Goal: Task Accomplishment & Management: Complete application form

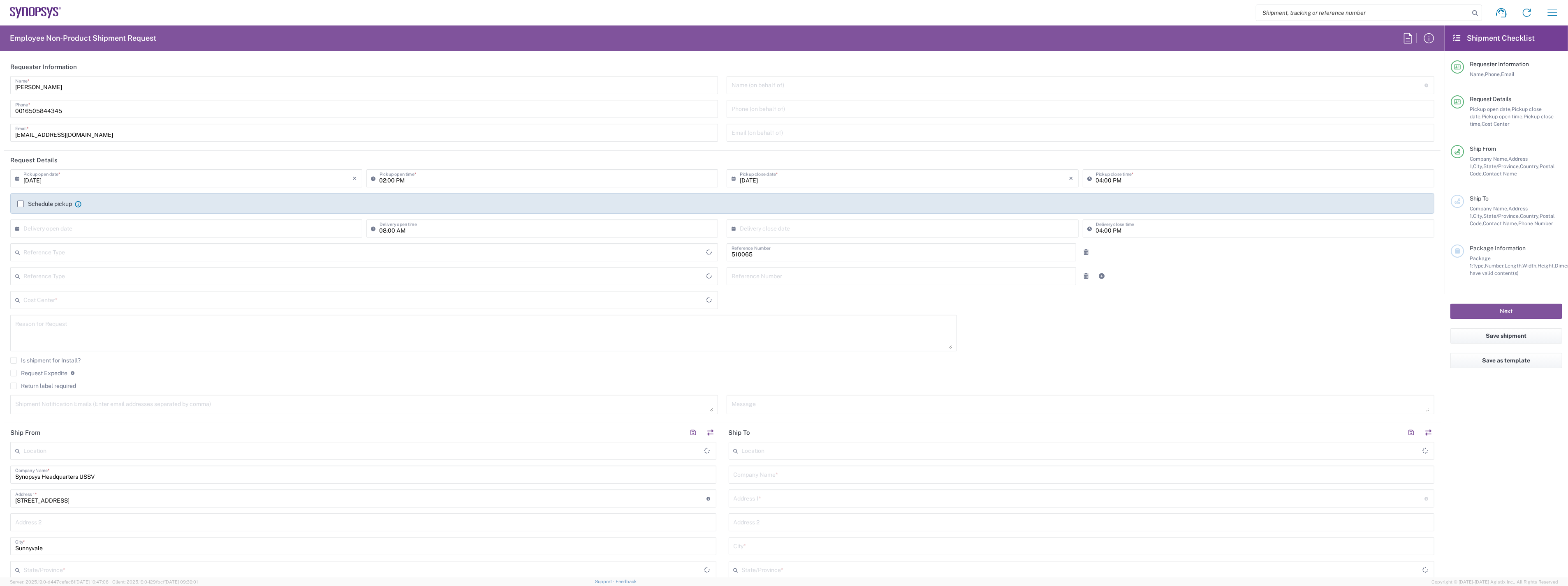
type input "[GEOGRAPHIC_DATA]"
type input "Department"
type input "Delivered at Place"
type input "US01, SG, ARC, R&D 510065"
type input "[US_STATE]"
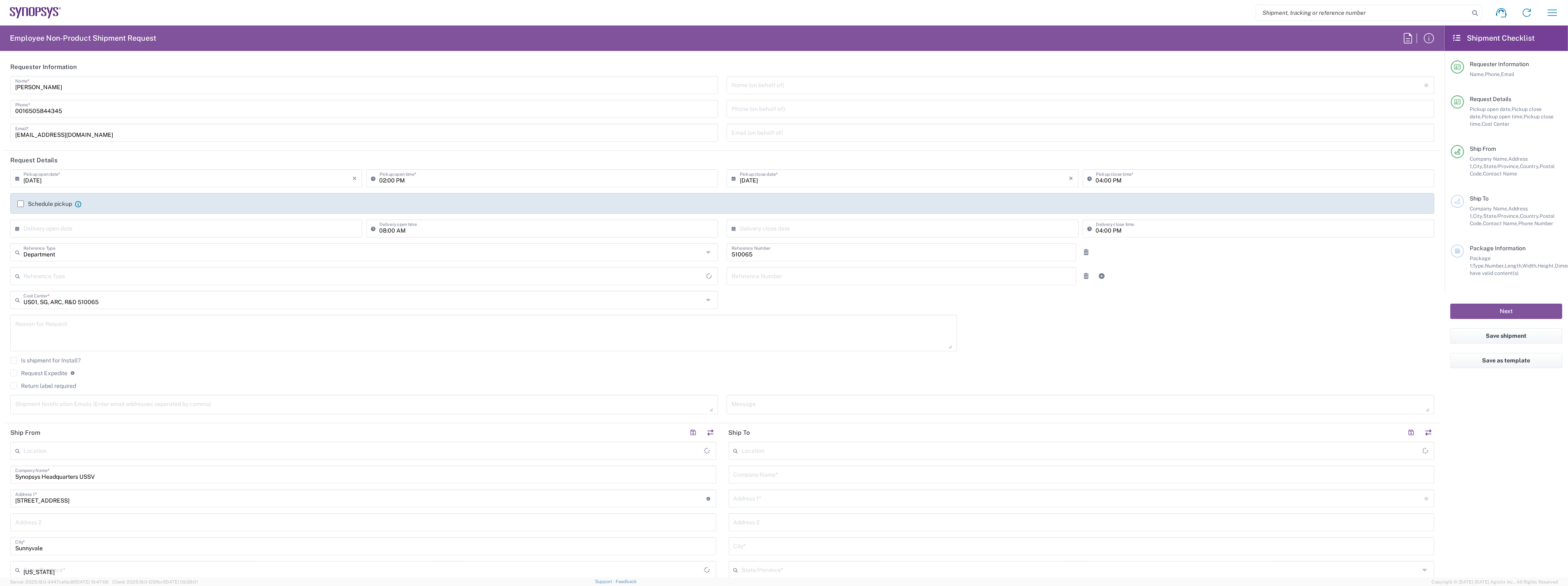
type input "[GEOGRAPHIC_DATA]"
click at [1555, 17] on icon "button" at bounding box center [1553, 13] width 13 height 13
click at [1475, 86] on link "My shipments" at bounding box center [1492, 88] width 136 height 16
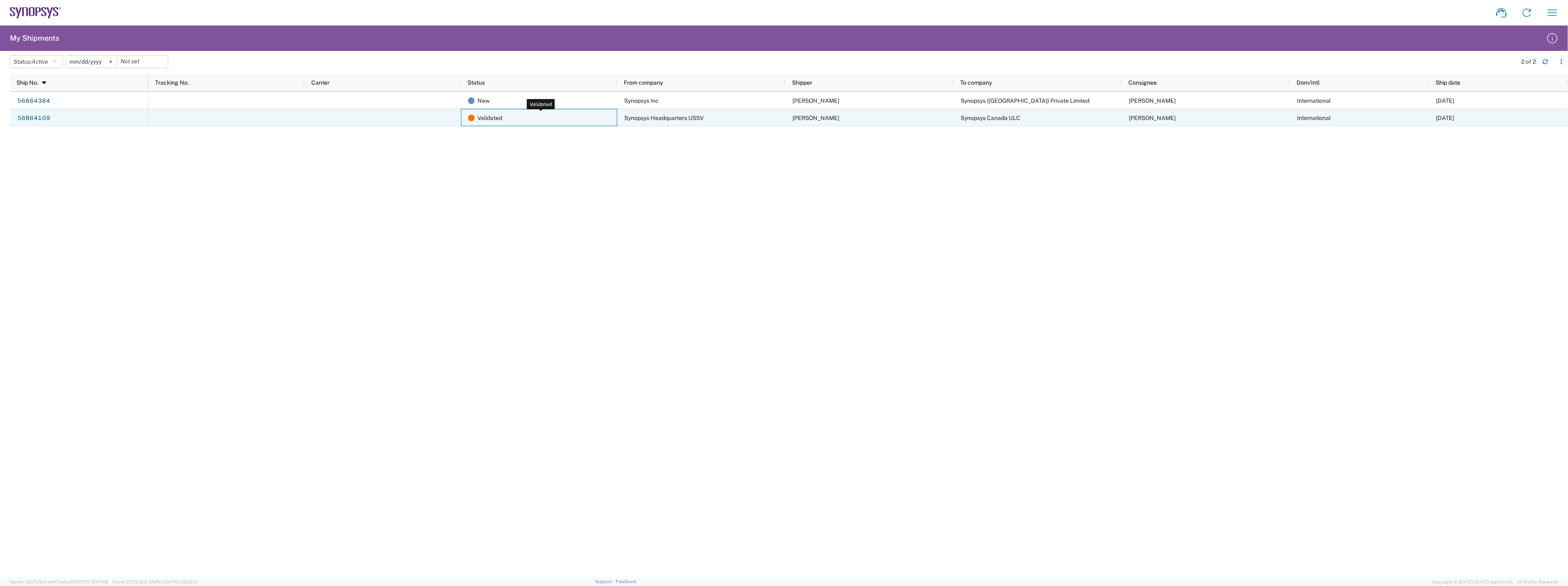
click at [495, 122] on span "Validated" at bounding box center [489, 118] width 25 height 17
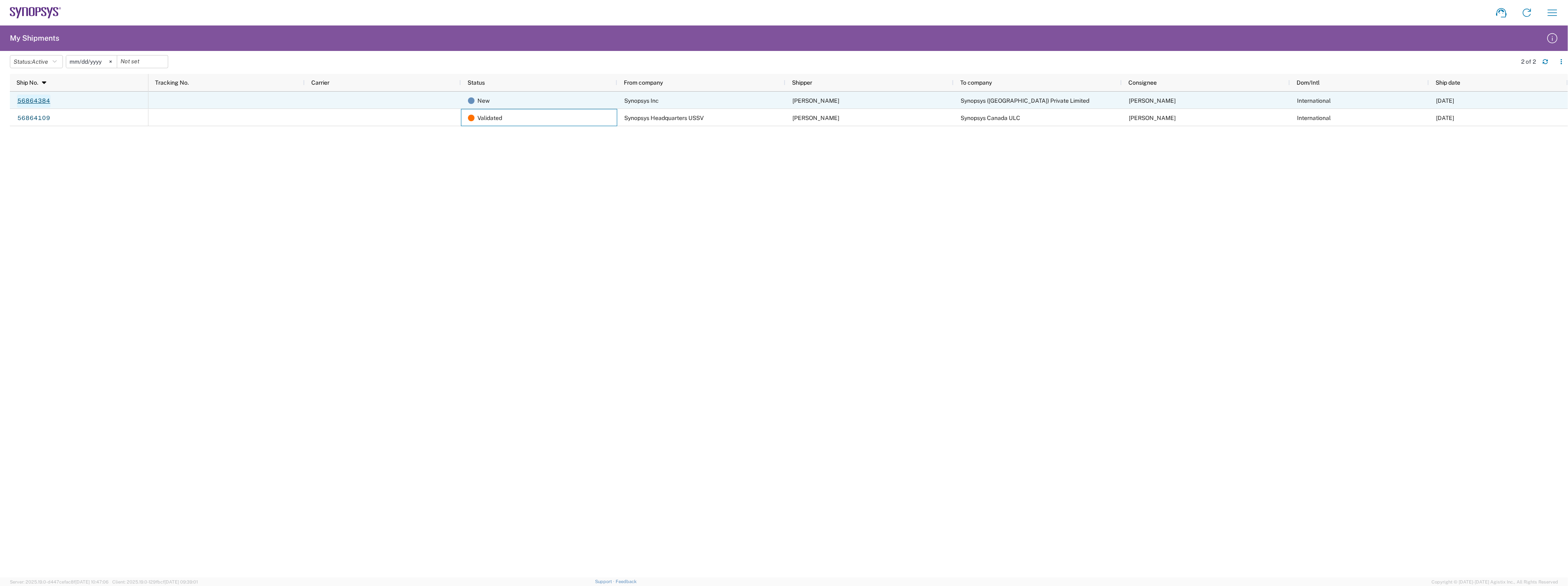
click at [35, 101] on link "56864384" at bounding box center [33, 101] width 33 height 13
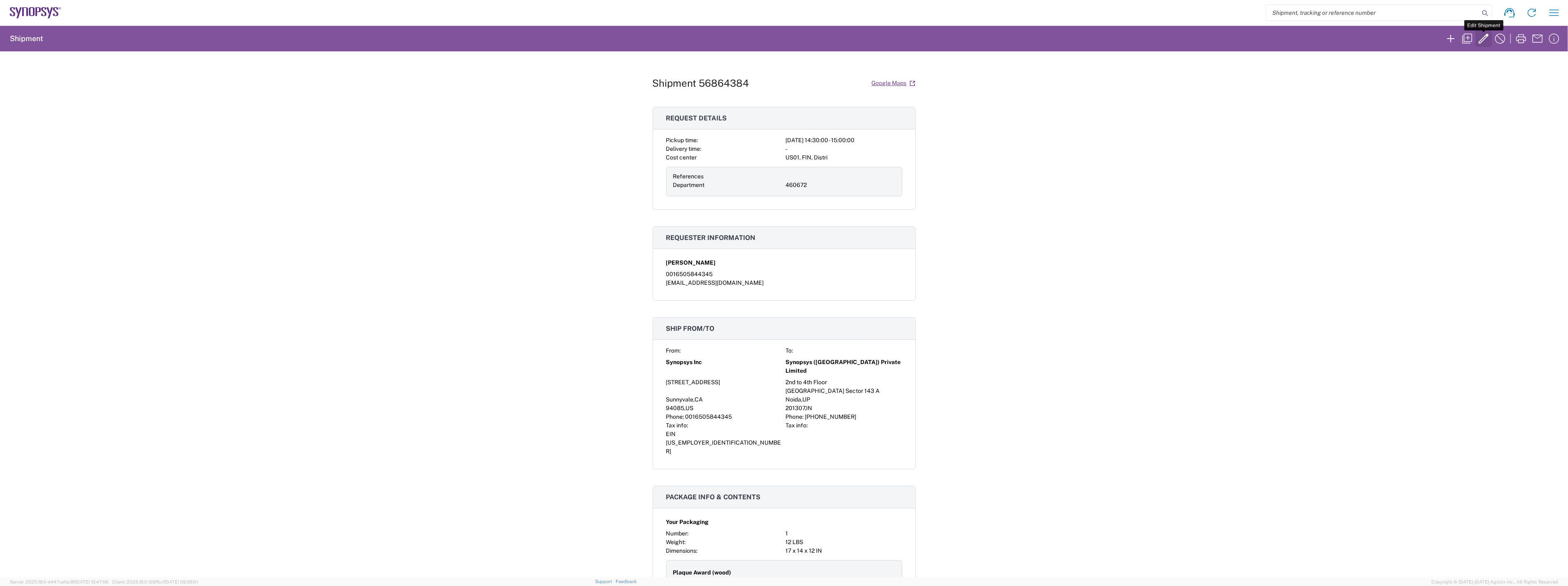
click at [1482, 36] on icon "button" at bounding box center [1484, 39] width 13 height 13
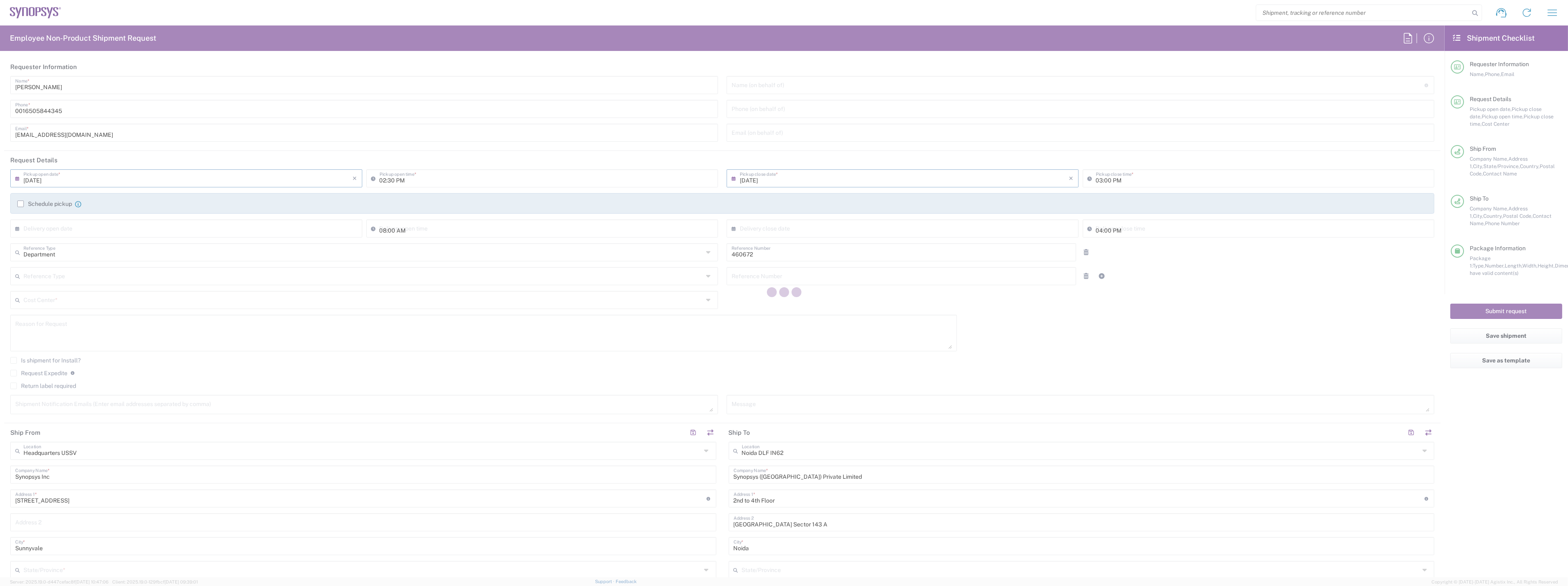
type input "[US_STATE]"
type input "[GEOGRAPHIC_DATA]"
type input "Your Packaging"
type input "US01, FIN, Distri 460672"
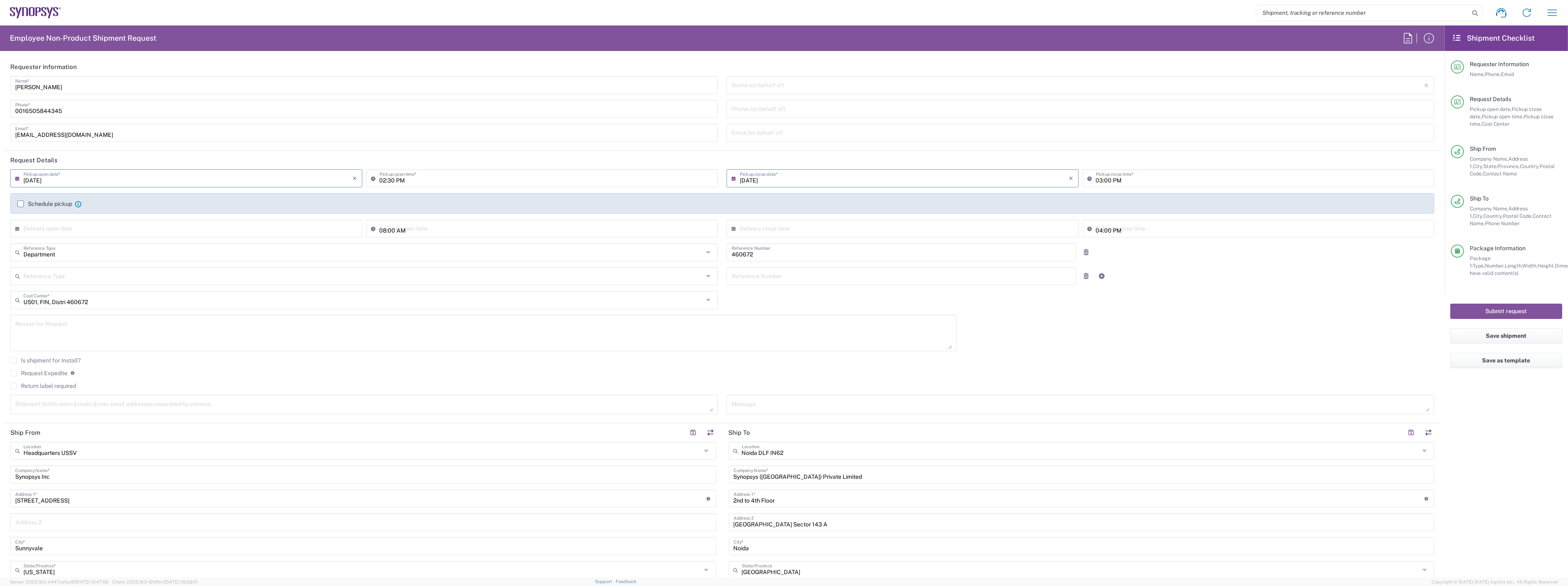
click at [18, 203] on label "Schedule pickup" at bounding box center [44, 204] width 55 height 7
click at [21, 204] on input "Schedule pickup" at bounding box center [21, 204] width 0 height 0
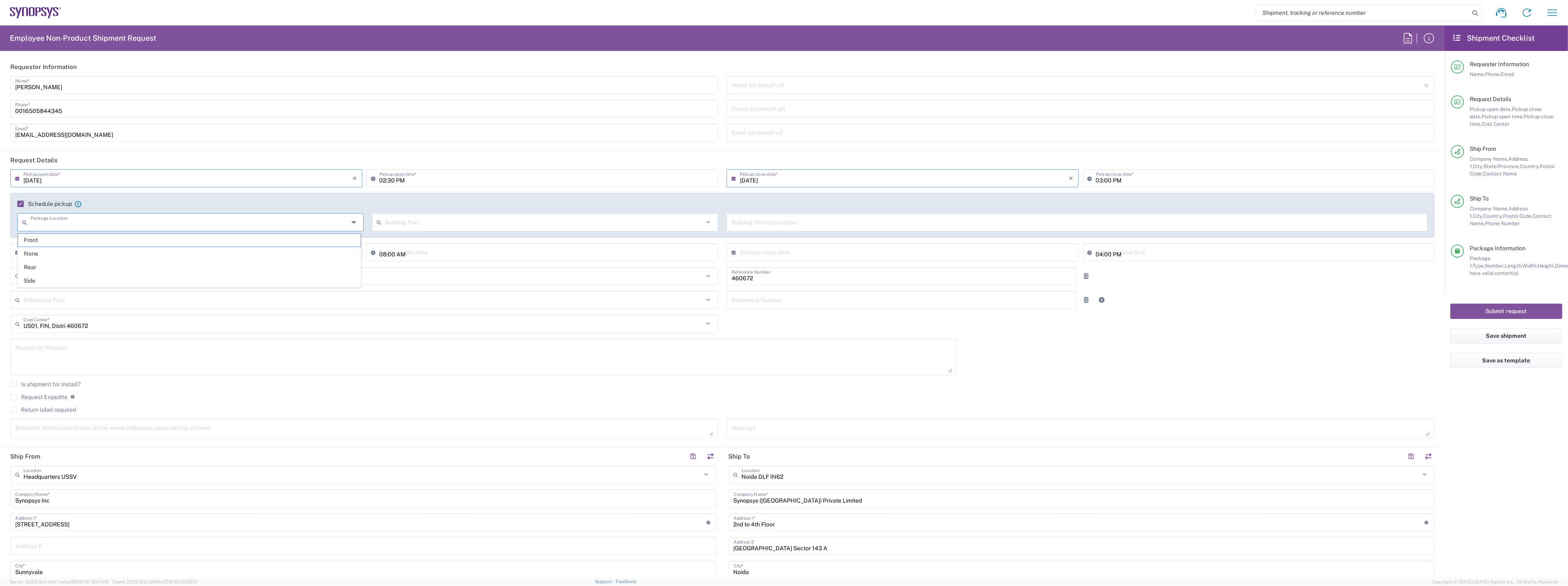
click at [88, 224] on input "text" at bounding box center [189, 222] width 318 height 15
click at [75, 240] on span "Front" at bounding box center [189, 240] width 343 height 13
type input "Front"
click at [408, 222] on input "text" at bounding box center [544, 222] width 318 height 15
click at [416, 256] on span "Building" at bounding box center [542, 254] width 343 height 13
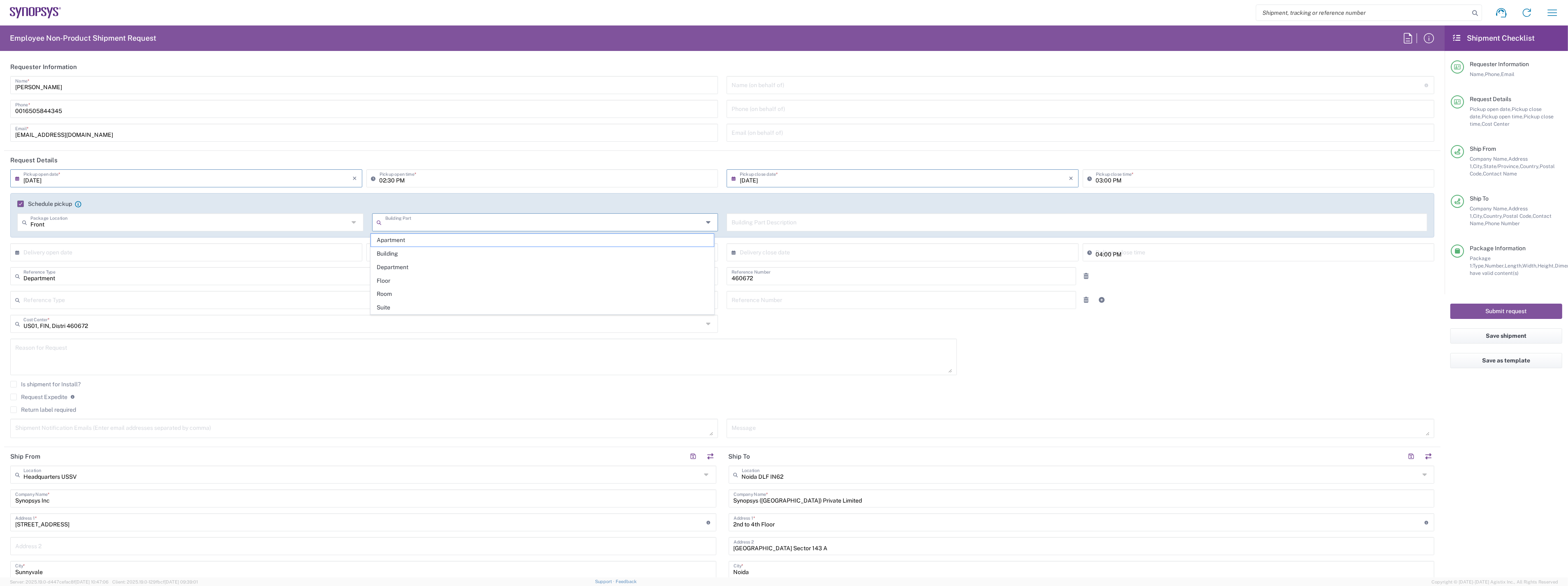
type input "Building"
click at [785, 217] on input "text" at bounding box center [1077, 222] width 691 height 15
type input "[STREET_ADDRESS]"
click at [1488, 409] on agx-form-checklist "Shipment Checklist Requester Information Name, Phone, Email Request Details Pic…" at bounding box center [1506, 301] width 124 height 552
click at [512, 224] on input "Building" at bounding box center [544, 222] width 318 height 15
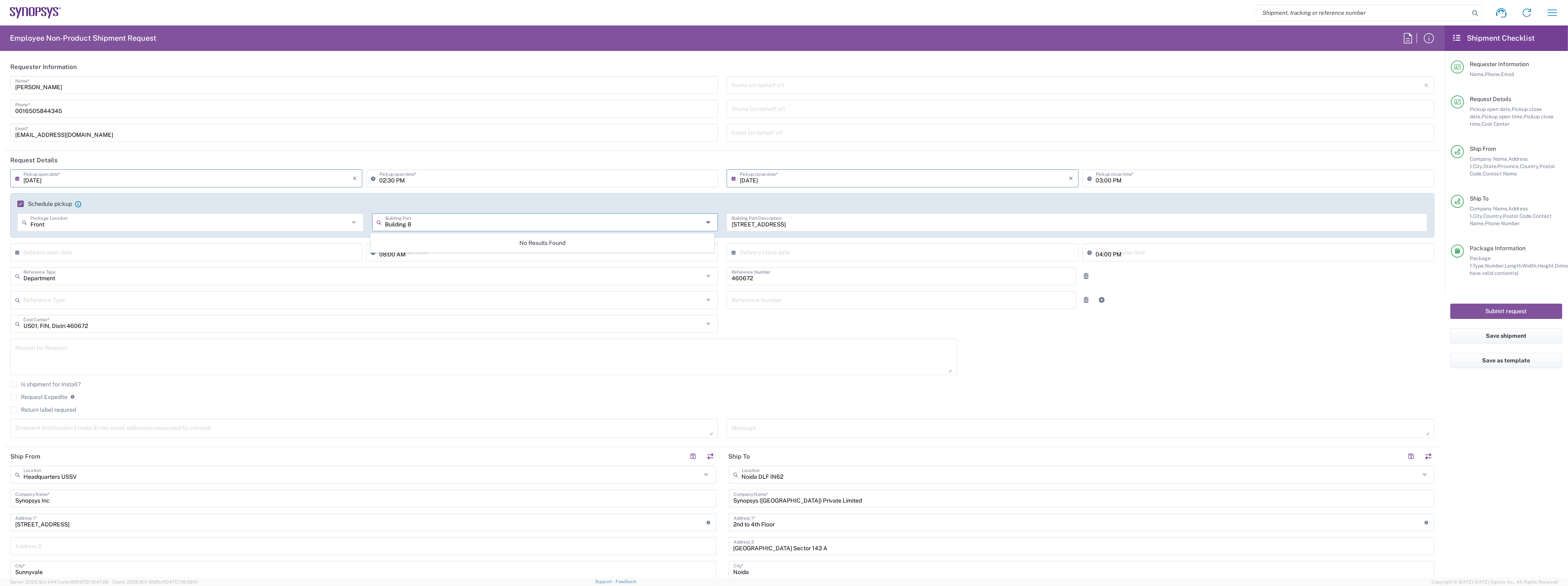
type input "Building 8"
click at [1457, 404] on agx-form-checklist "Shipment Checklist Requester Information Name, Phone, Email Request Details Pic…" at bounding box center [1506, 301] width 124 height 552
click at [1519, 305] on button "Submit request" at bounding box center [1507, 311] width 112 height 15
click at [1507, 306] on button "Submit request" at bounding box center [1507, 311] width 112 height 15
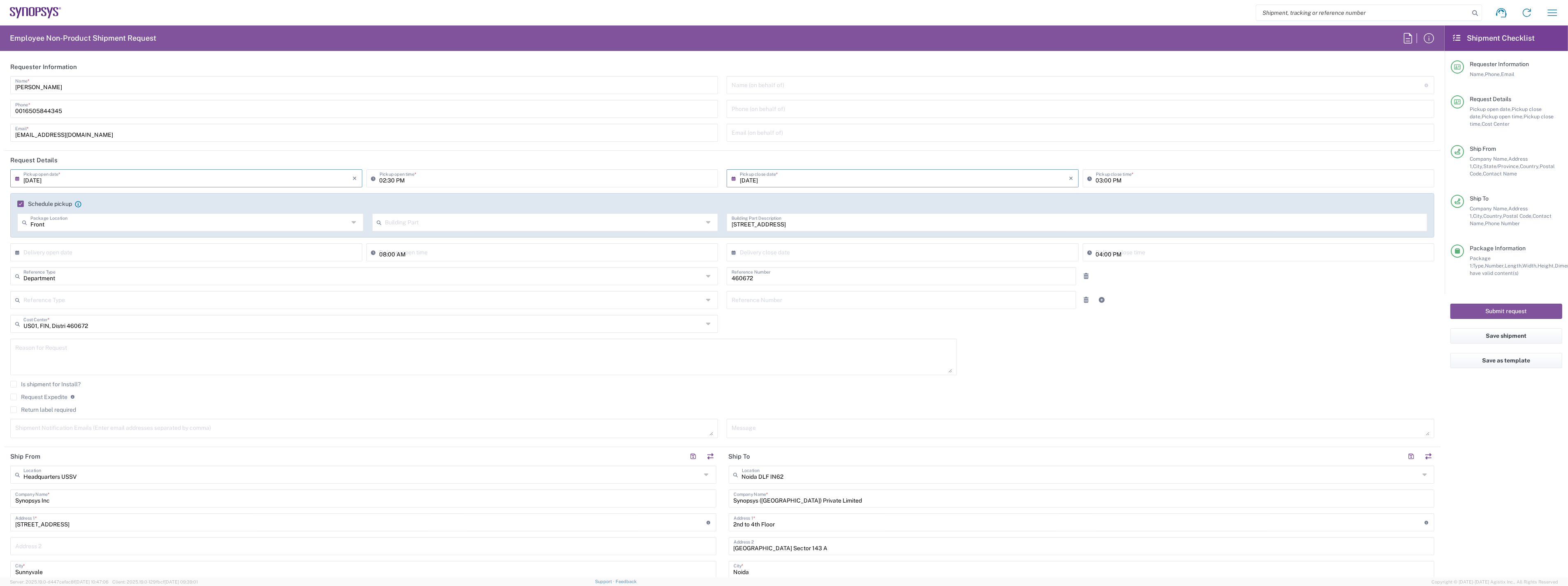
click at [1499, 417] on agx-form-checklist "Shipment Checklist Requester Information Name, Phone, Email Request Details Pic…" at bounding box center [1506, 301] width 124 height 552
click at [89, 177] on input "[DATE]" at bounding box center [188, 178] width 329 height 15
click at [19, 203] on label "Schedule pickup" at bounding box center [44, 204] width 55 height 7
click at [18, 204] on input "Schedule pickup" at bounding box center [18, 204] width 0 height 0
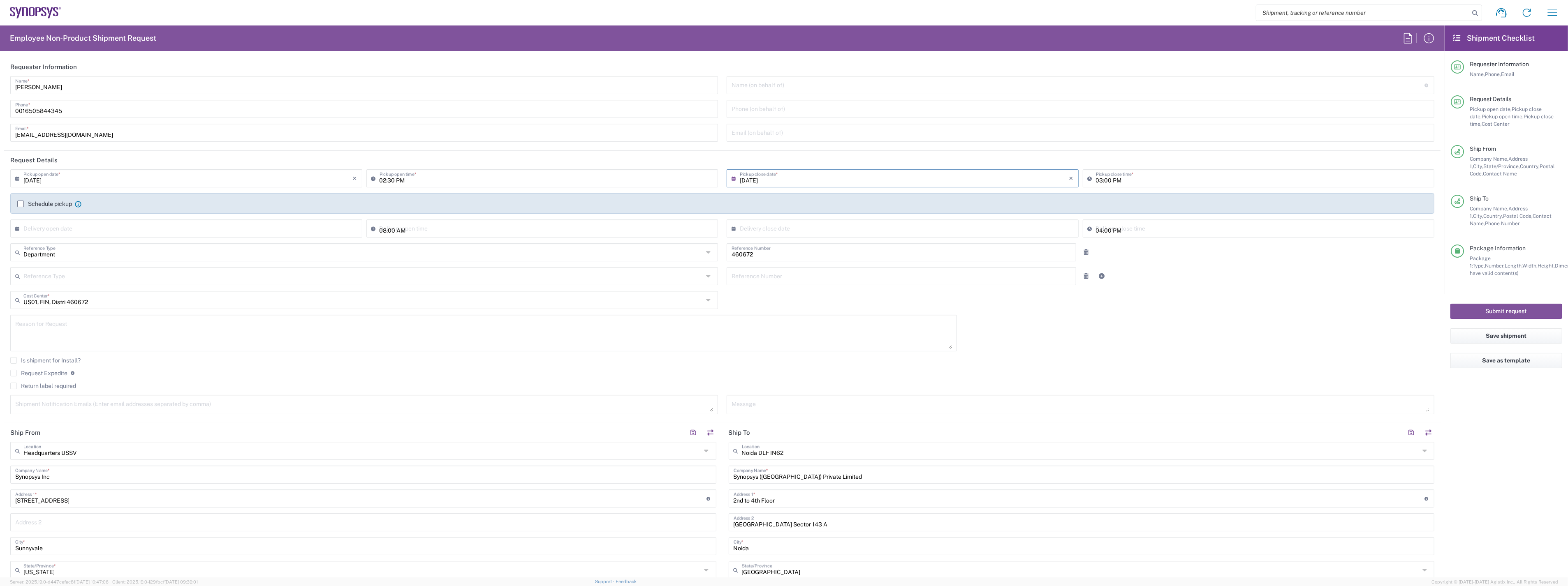
click at [100, 182] on input "[DATE]" at bounding box center [188, 178] width 329 height 15
click at [244, 160] on header "Request Details" at bounding box center [723, 160] width 1437 height 18
click at [19, 204] on label "Schedule pickup" at bounding box center [44, 204] width 55 height 7
click at [21, 204] on input "Schedule pickup" at bounding box center [21, 204] width 0 height 0
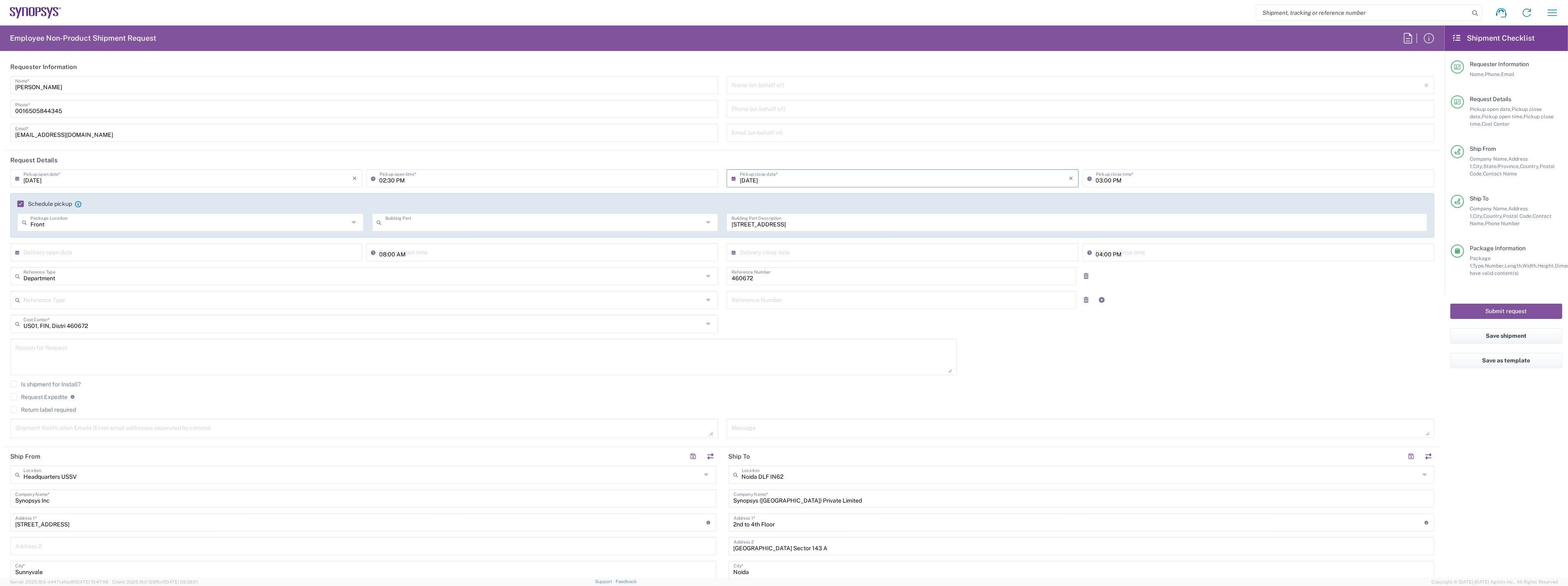
click at [472, 222] on input "text" at bounding box center [544, 222] width 318 height 15
click at [460, 279] on span "Floor" at bounding box center [542, 281] width 343 height 13
type input "Floor"
click at [453, 228] on input "Floor" at bounding box center [544, 222] width 318 height 15
click at [803, 228] on input "[STREET_ADDRESS]" at bounding box center [1077, 222] width 691 height 15
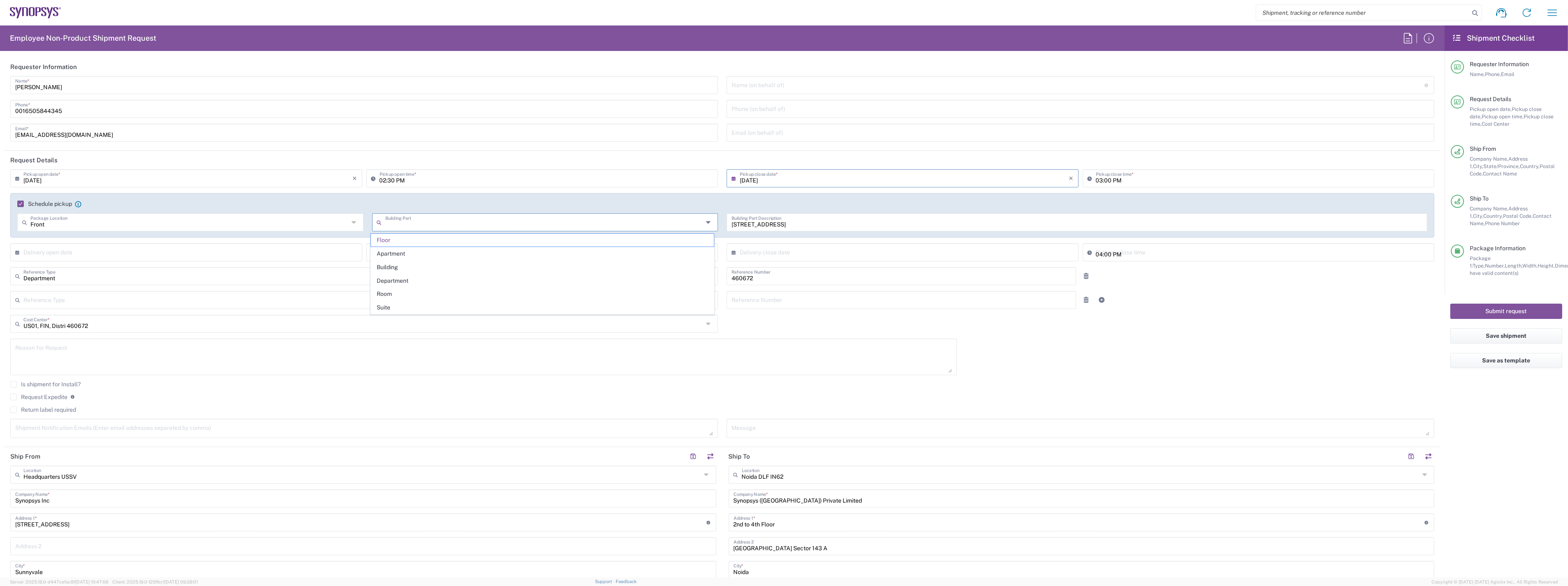
click at [499, 226] on input "text" at bounding box center [544, 222] width 318 height 15
click at [1006, 369] on div "[DATE] × Pickup open date * Cancel Apply 02:30 PM Pickup open time * [DATE] × P…" at bounding box center [723, 306] width 1433 height 274
type input "Floor"
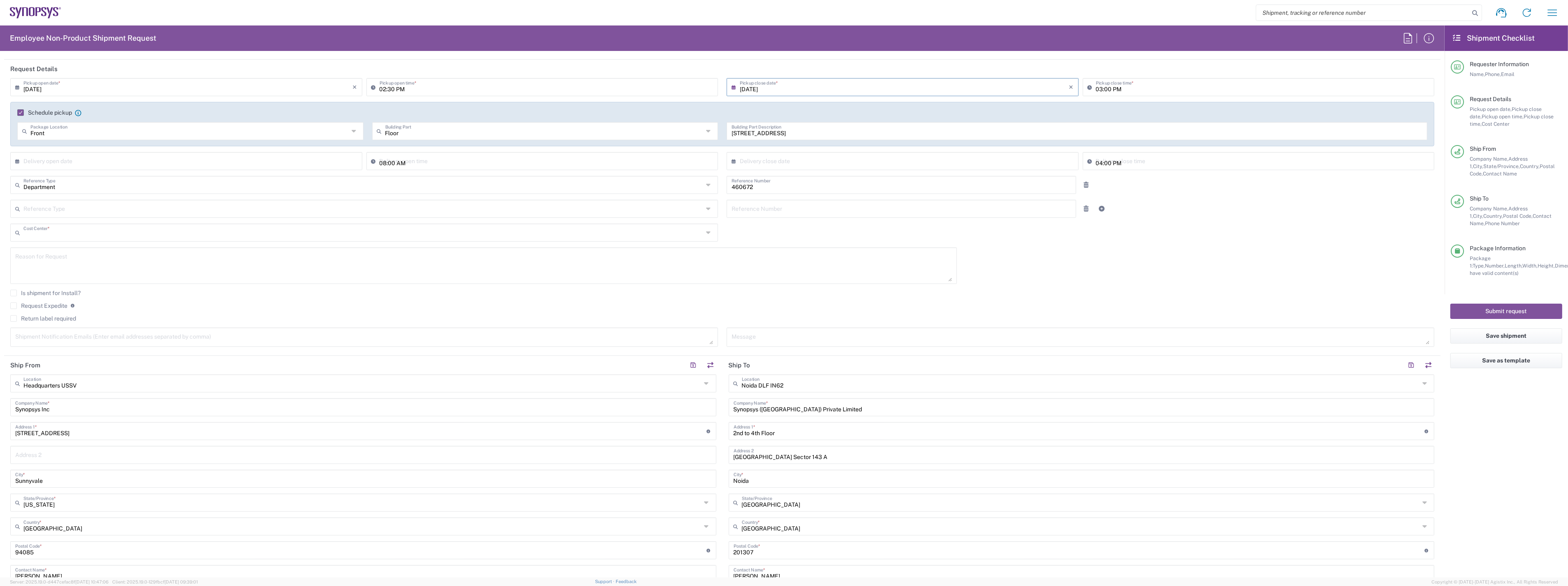
click at [117, 231] on input "text" at bounding box center [363, 232] width 680 height 15
click at [1528, 464] on agx-form-checklist "Shipment Checklist Requester Information Name, Phone, Email Request Details Pic…" at bounding box center [1506, 301] width 124 height 552
type input "US01, FIN, Distri 460672"
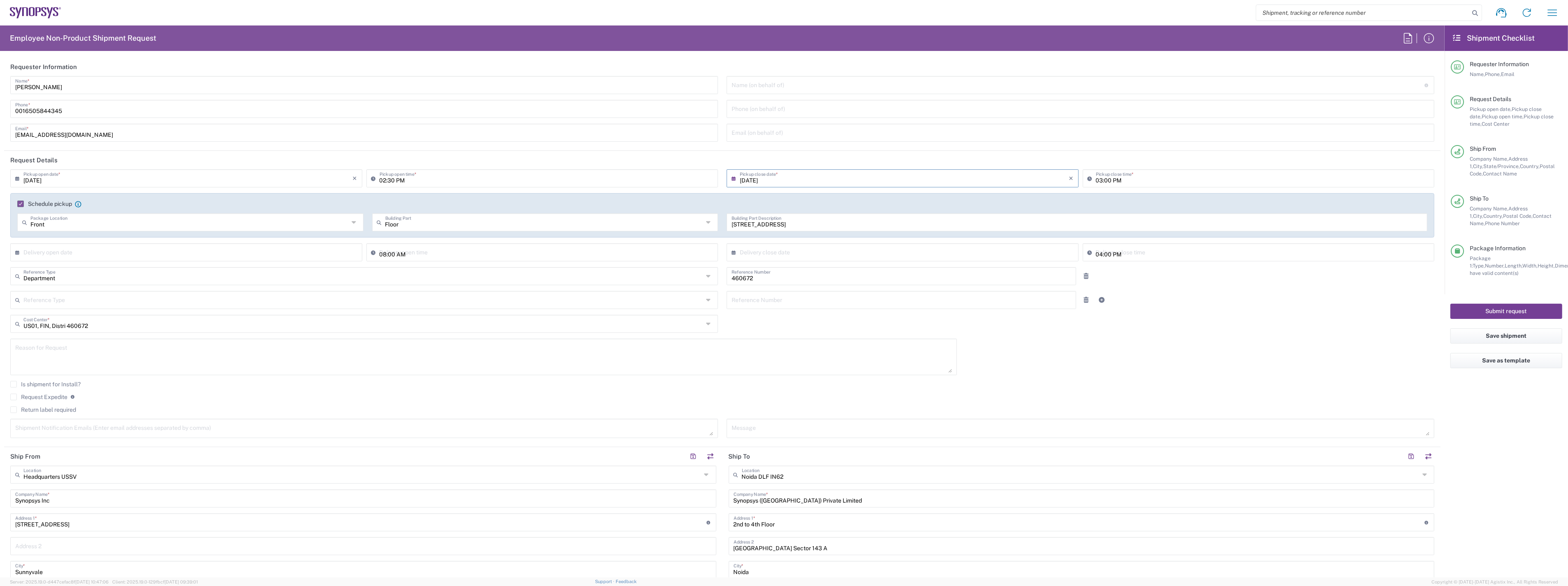
click at [1508, 313] on button "Submit request" at bounding box center [1507, 311] width 112 height 15
